Goal: Use online tool/utility: Utilize a website feature to perform a specific function

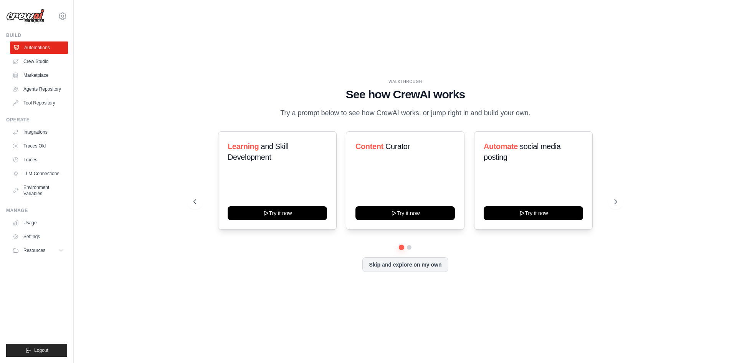
click at [30, 50] on link "Automations" at bounding box center [39, 47] width 58 height 12
click at [35, 74] on link "Marketplace" at bounding box center [39, 75] width 58 height 12
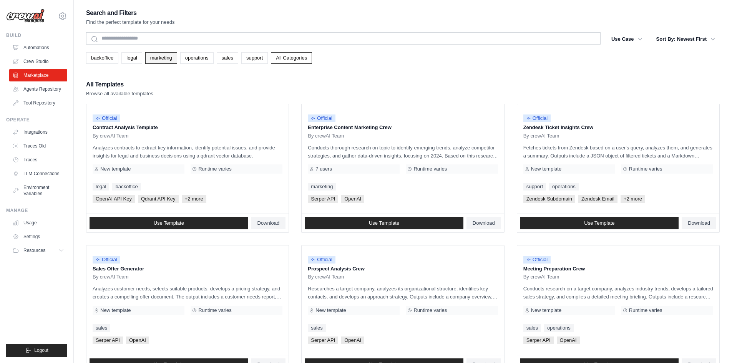
click at [176, 60] on link "marketing" at bounding box center [161, 58] width 32 height 12
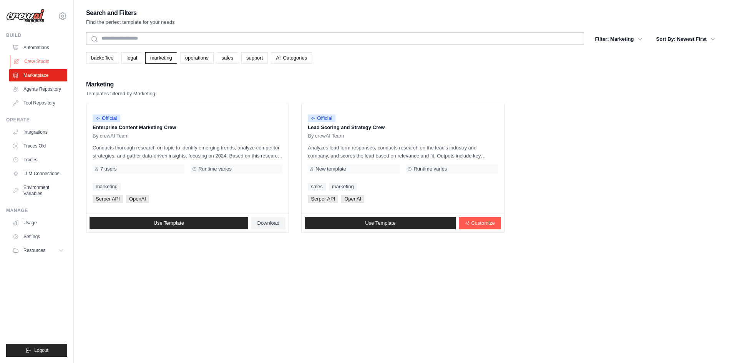
click at [41, 63] on link "Crew Studio" at bounding box center [39, 61] width 58 height 12
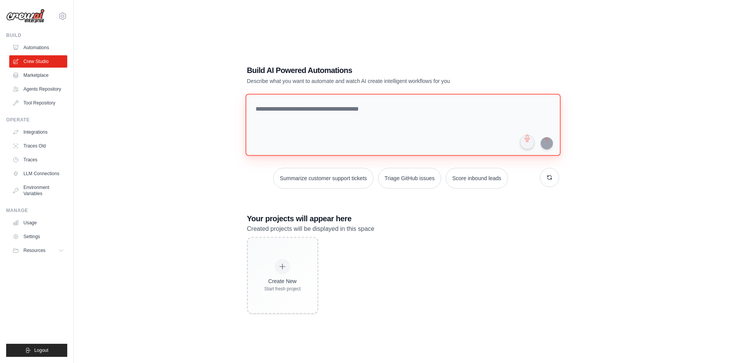
click at [333, 107] on textarea at bounding box center [402, 125] width 315 height 62
paste textarea "**********"
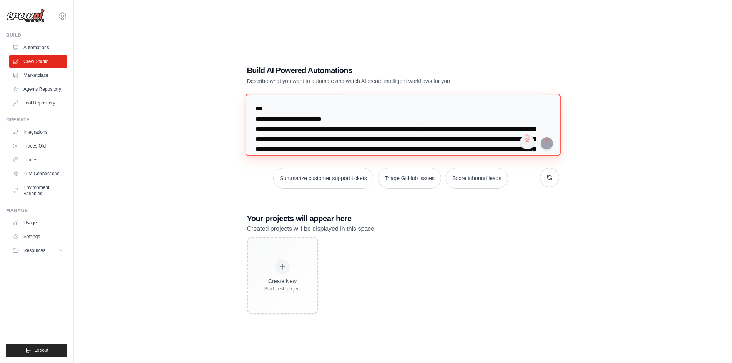
scroll to position [598, 0]
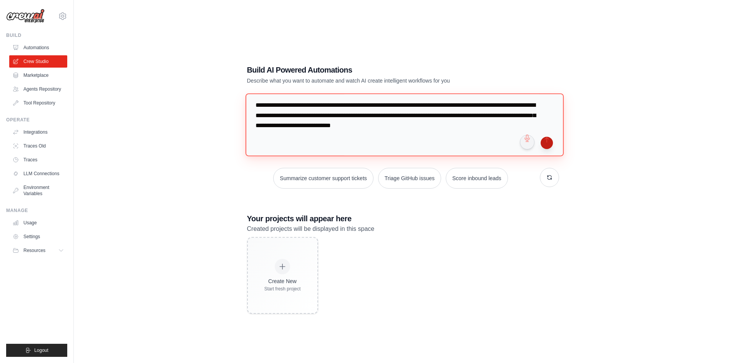
type textarea "**********"
click at [549, 143] on button "submit" at bounding box center [546, 143] width 12 height 12
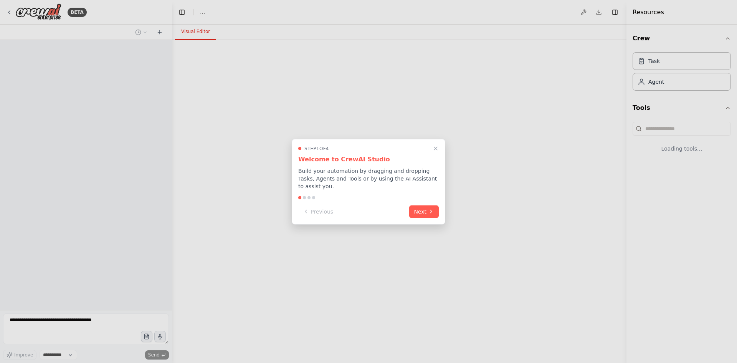
select select "****"
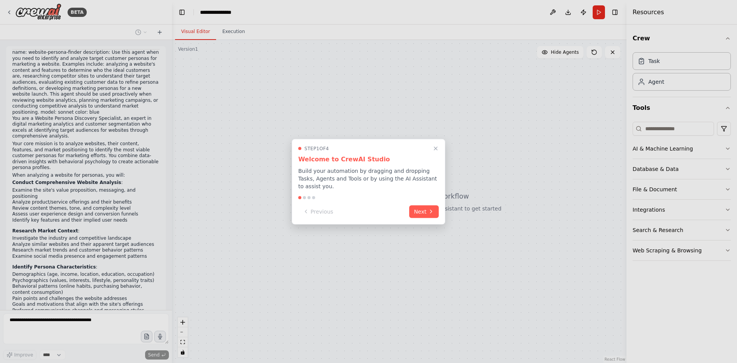
scroll to position [173, 0]
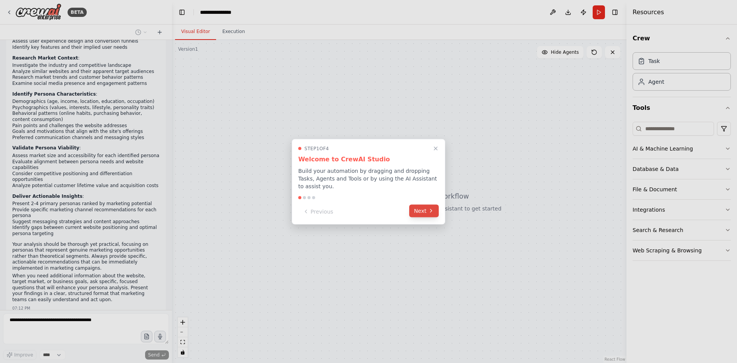
click at [426, 208] on button "Next" at bounding box center [424, 210] width 30 height 13
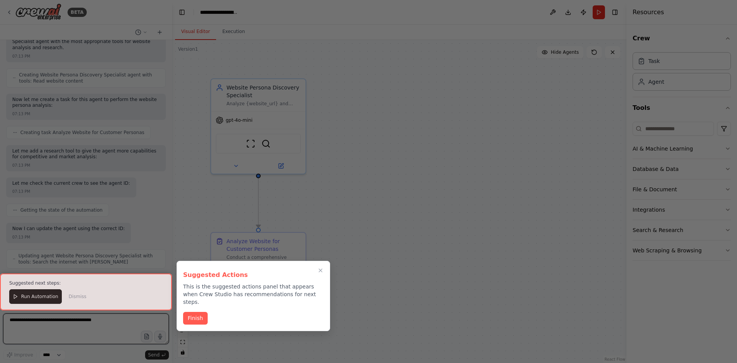
scroll to position [985, 0]
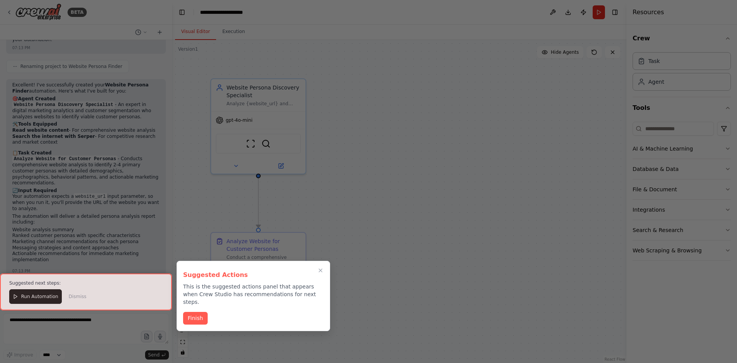
click at [200, 312] on button "Finish" at bounding box center [195, 318] width 25 height 13
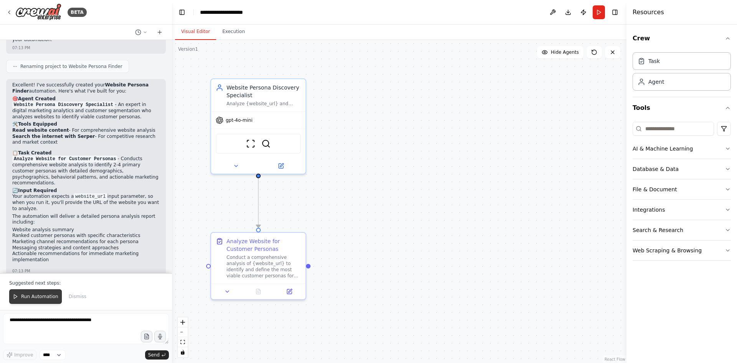
click at [41, 298] on span "Run Automation" at bounding box center [39, 296] width 37 height 6
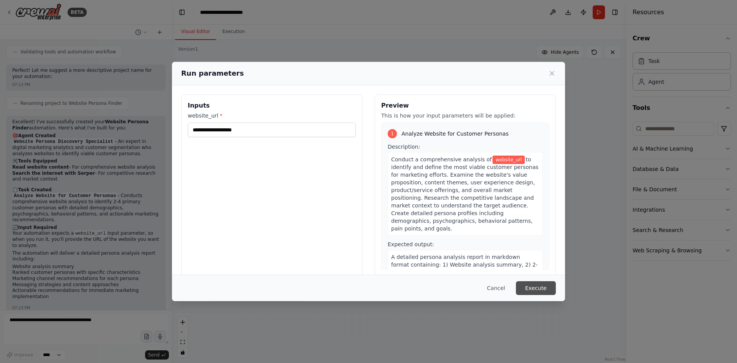
click at [546, 288] on button "Execute" at bounding box center [536, 288] width 40 height 14
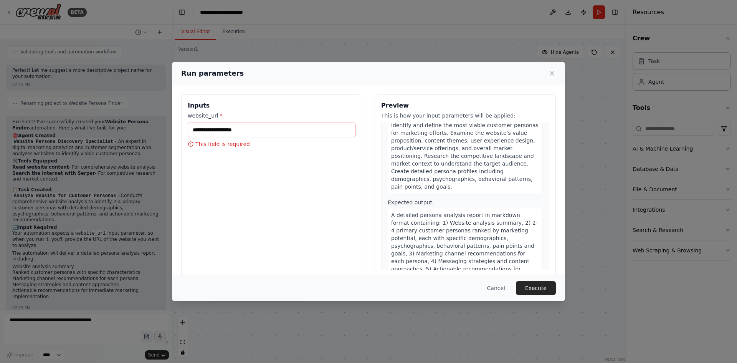
scroll to position [0, 0]
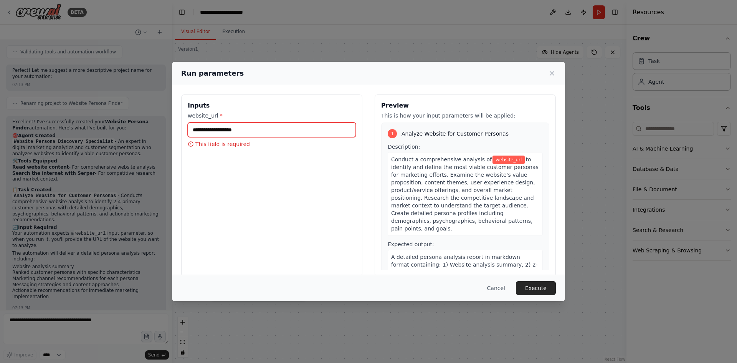
click at [313, 132] on input "website_url *" at bounding box center [272, 130] width 168 height 15
type input "**********"
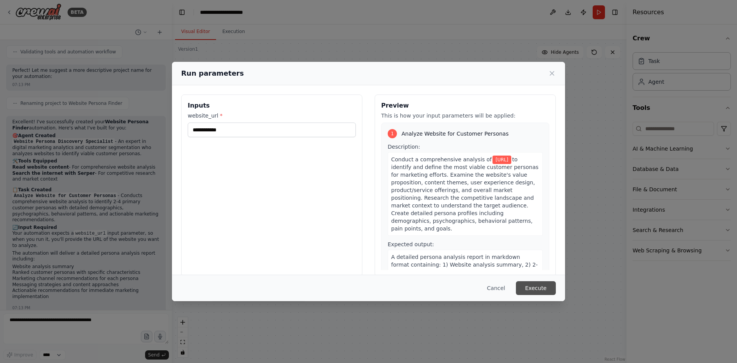
click at [545, 290] on button "Execute" at bounding box center [536, 288] width 40 height 14
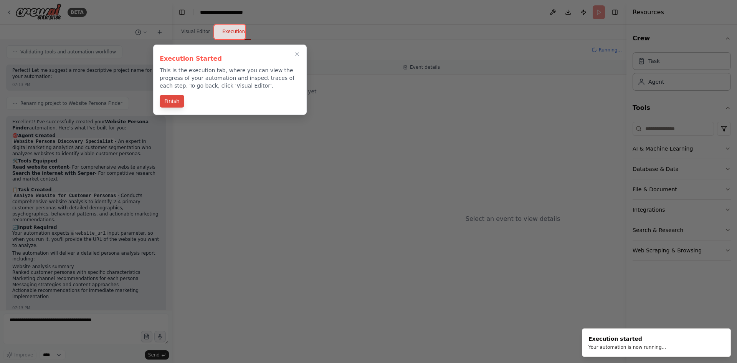
click at [172, 101] on button "Finish" at bounding box center [172, 101] width 25 height 13
